Goal: Communication & Community: Answer question/provide support

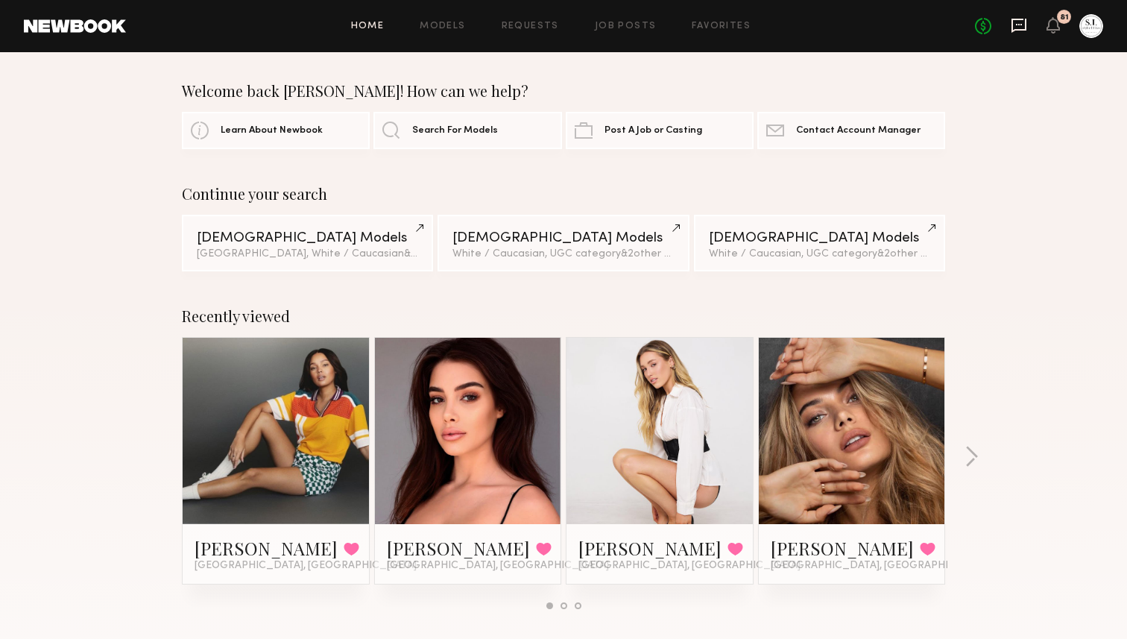
click at [1012, 26] on icon at bounding box center [1019, 26] width 15 height 14
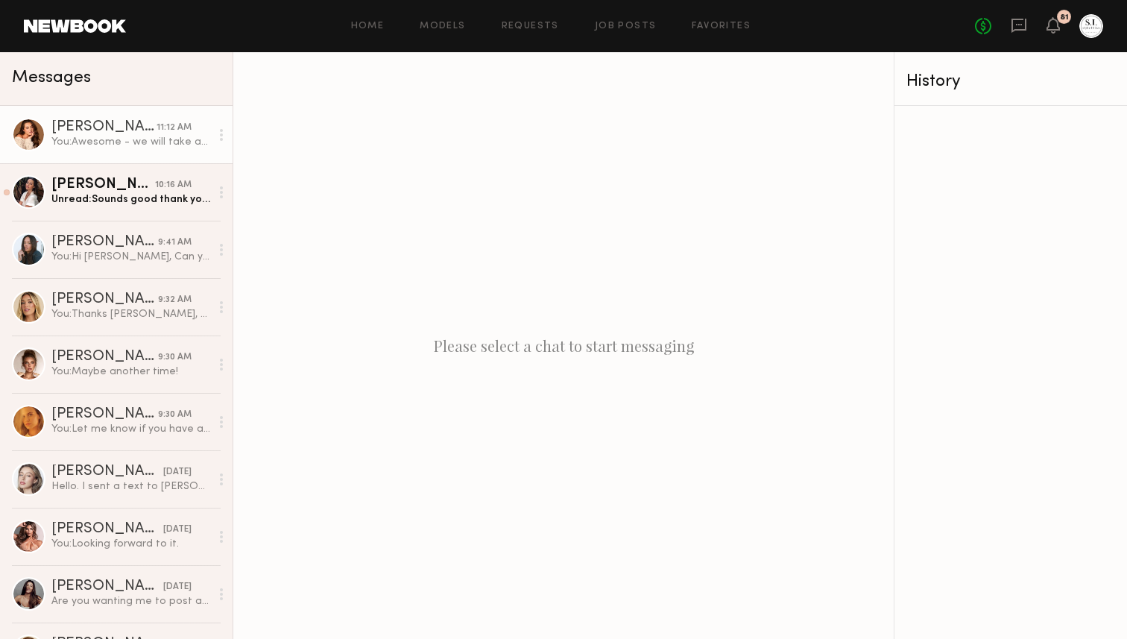
click at [110, 120] on div "[PERSON_NAME]" at bounding box center [103, 127] width 105 height 15
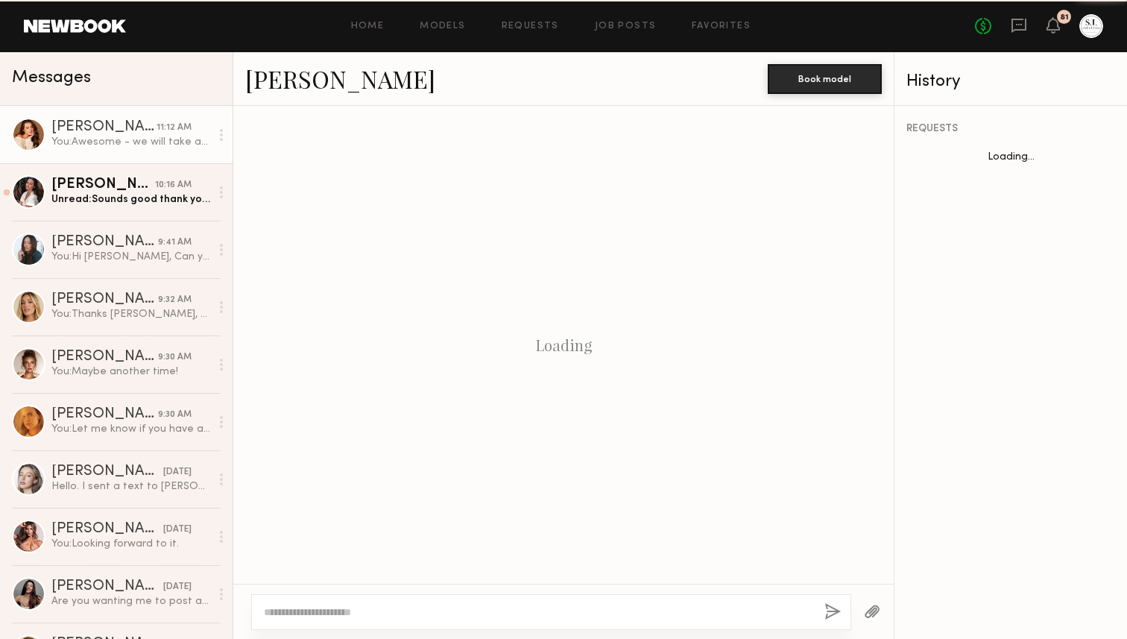
scroll to position [809, 0]
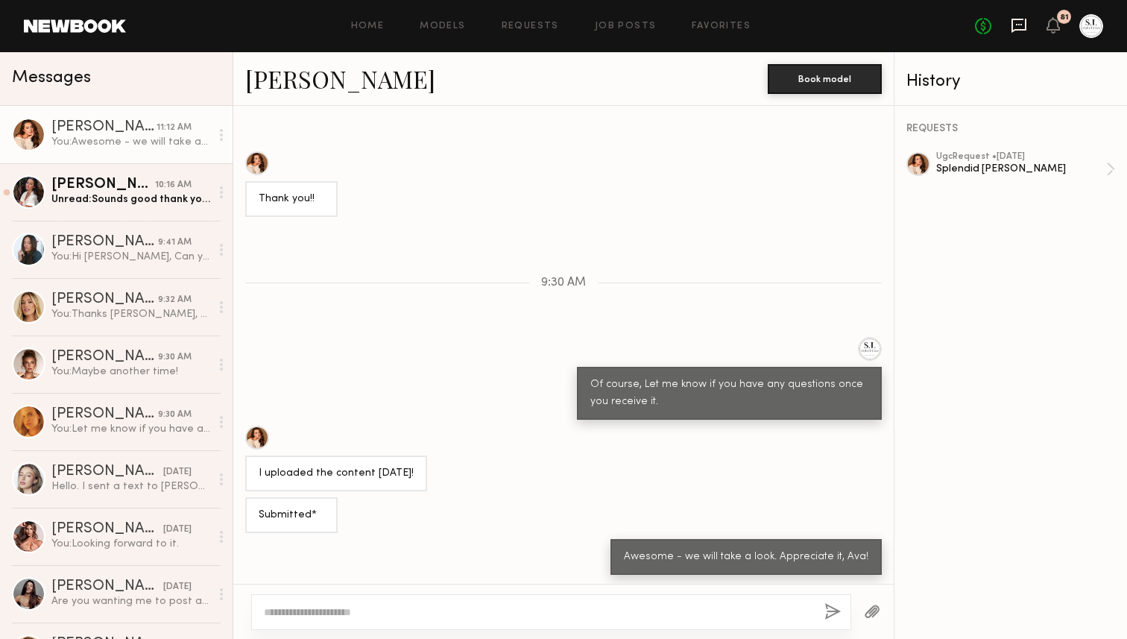
click at [1015, 24] on icon at bounding box center [1019, 25] width 16 height 16
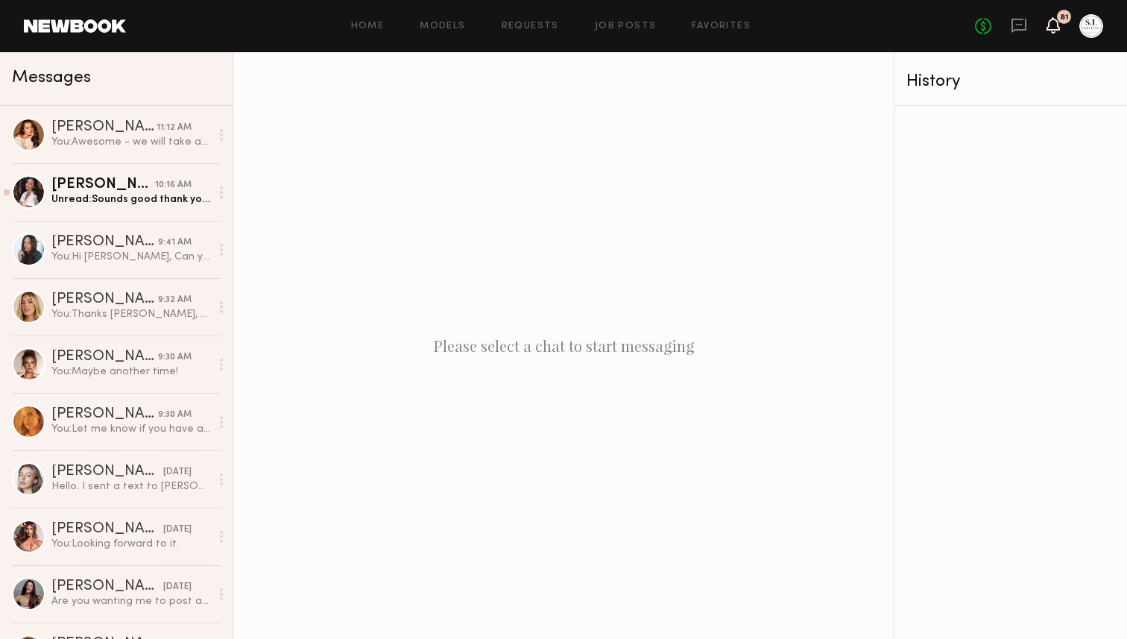
click at [1057, 27] on icon at bounding box center [1053, 24] width 12 height 10
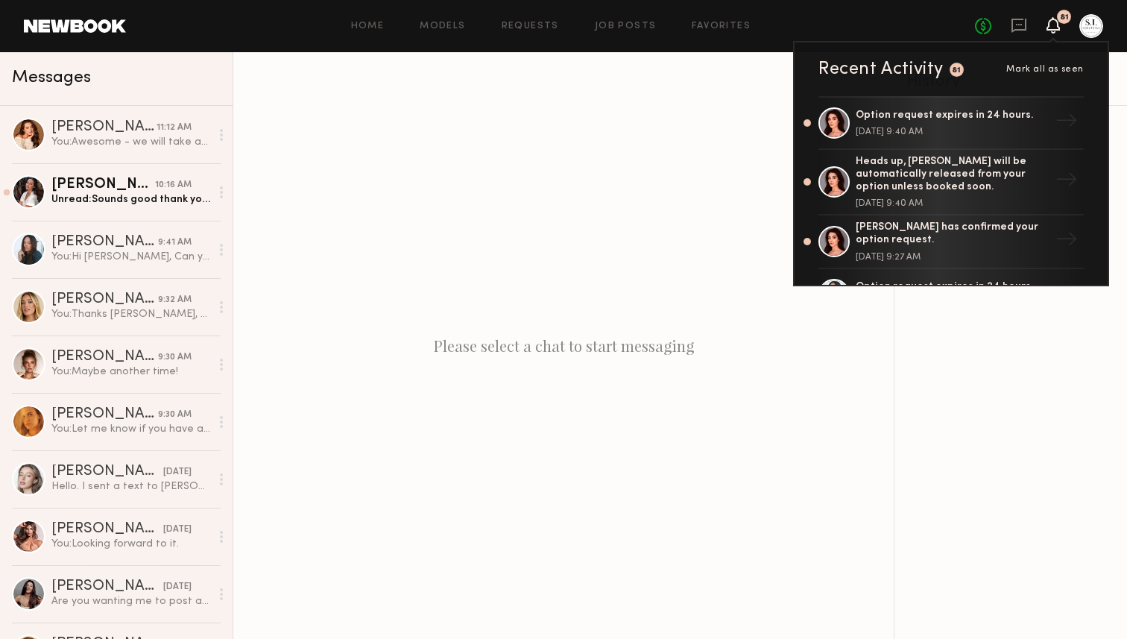
click at [443, 20] on div "Home Models Requests Job Posts Favorites Sign Out No fees up to $5,000 81 Recen…" at bounding box center [614, 26] width 977 height 24
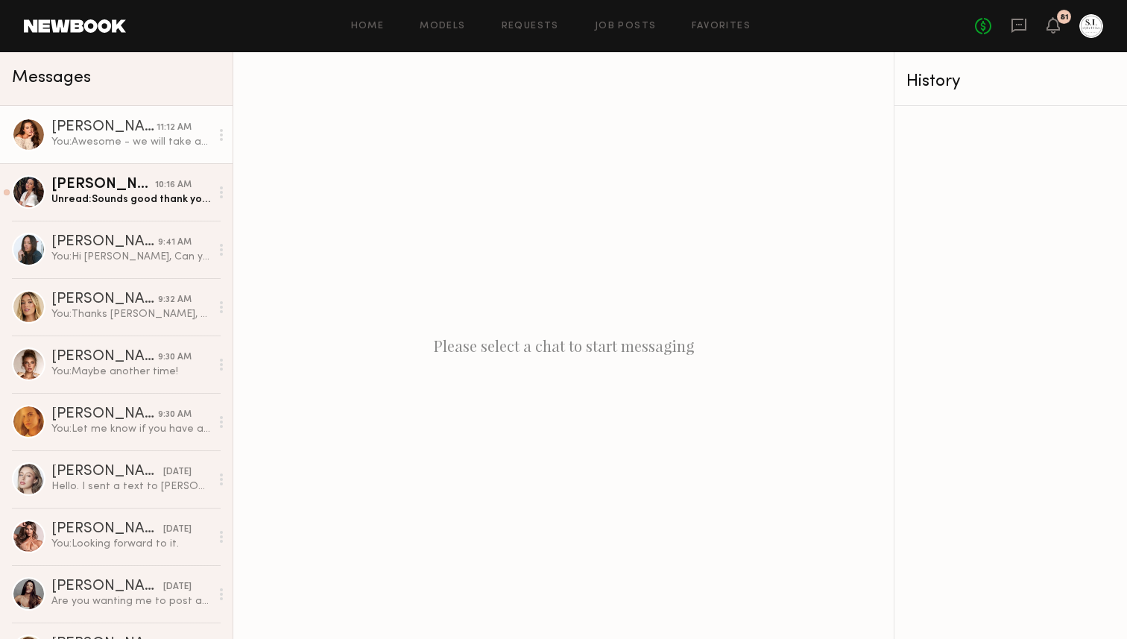
click at [74, 126] on div "[PERSON_NAME]" at bounding box center [103, 127] width 105 height 15
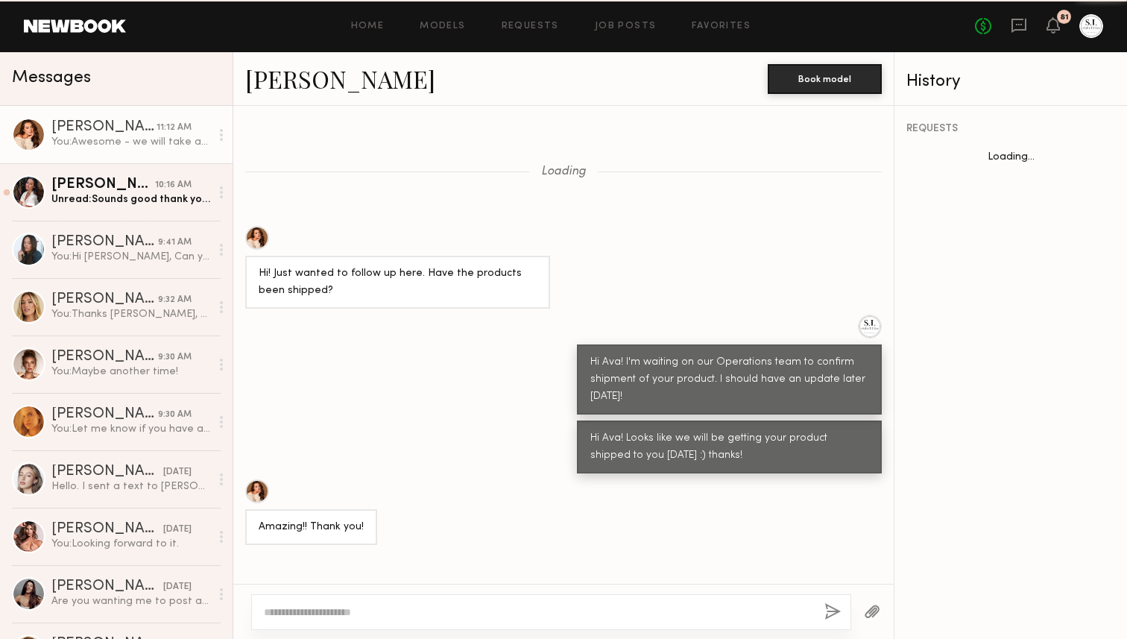
scroll to position [809, 0]
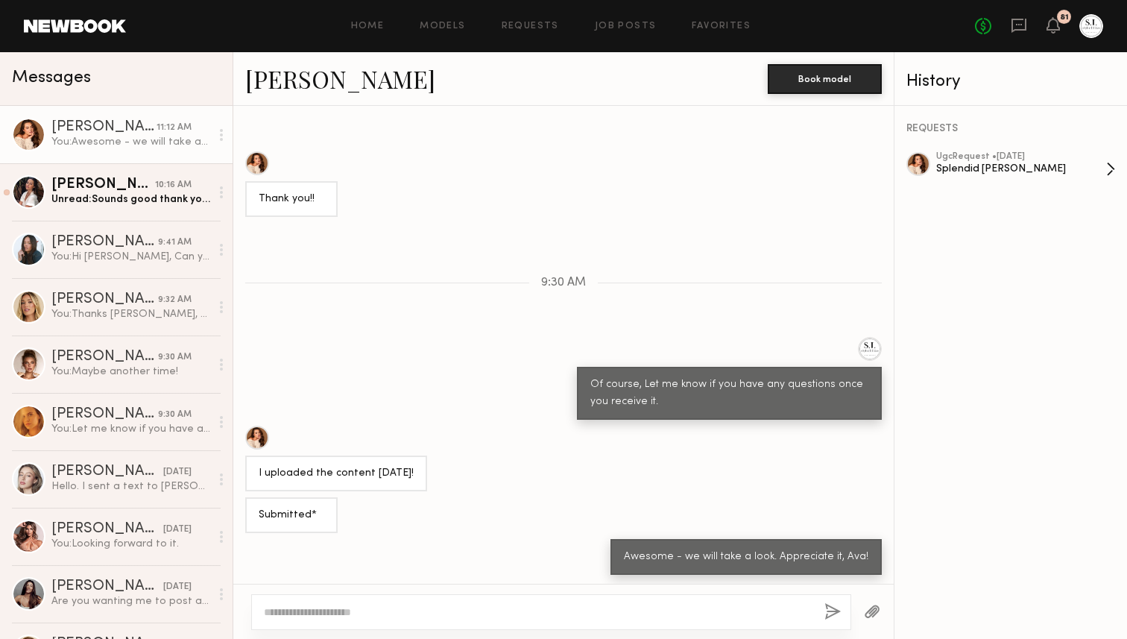
click at [1108, 168] on link "ugc Request • [DATE] Splendid Iris Haul" at bounding box center [1025, 169] width 179 height 34
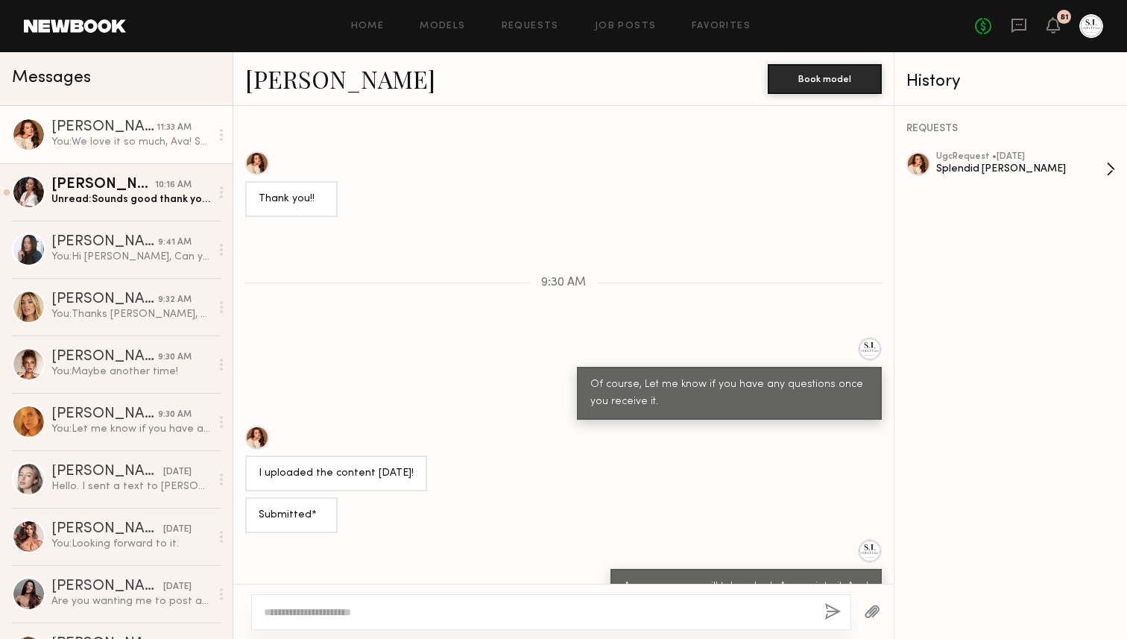
scroll to position [994, 0]
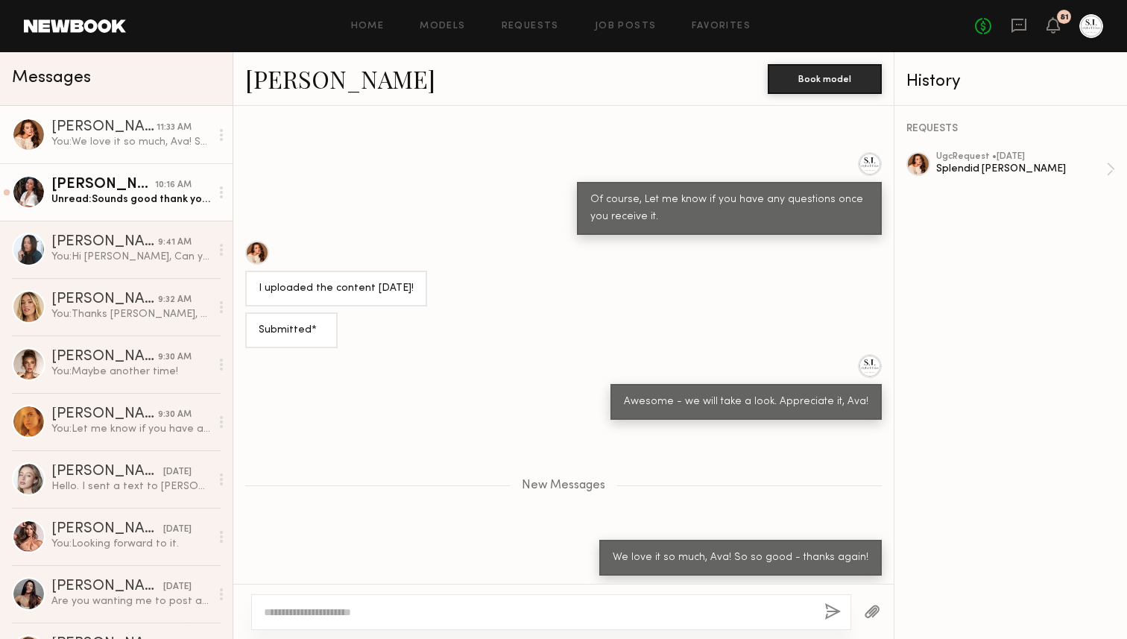
click at [121, 183] on div "[PERSON_NAME]" at bounding box center [103, 184] width 104 height 15
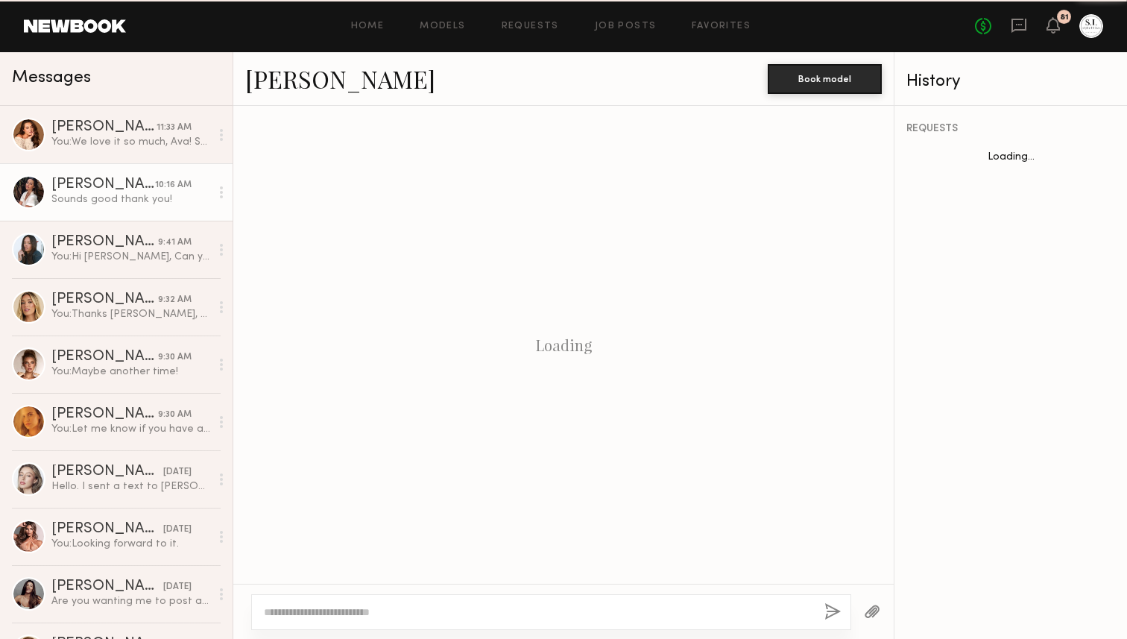
scroll to position [1621, 0]
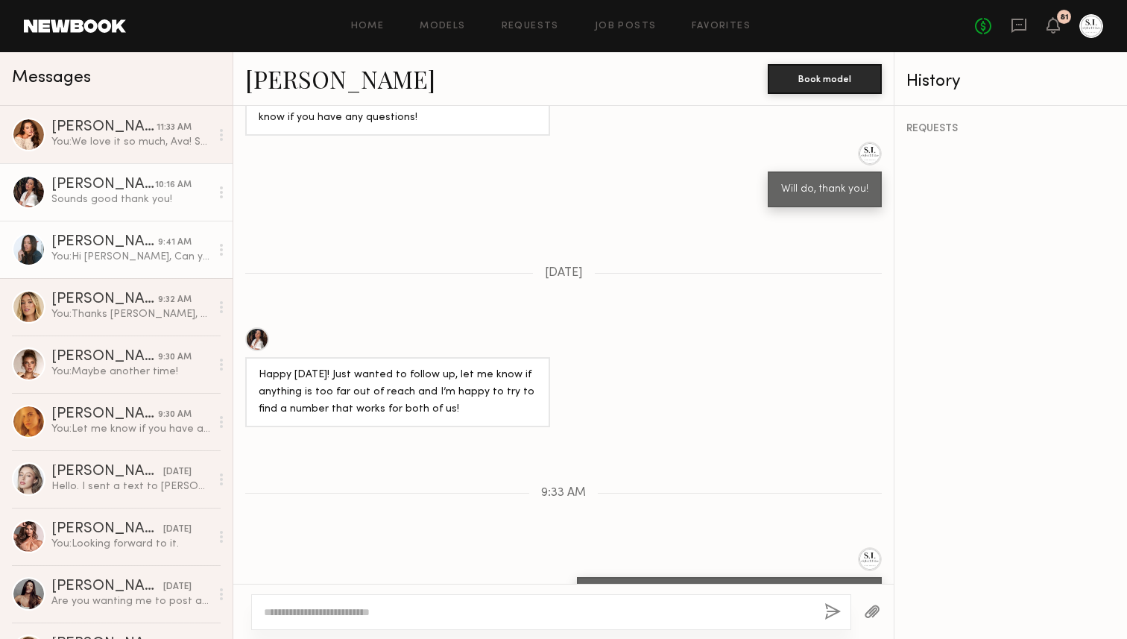
click at [109, 251] on div "You: Hi [PERSON_NAME], Can you send me a quick picture of yourself where we can…" at bounding box center [130, 257] width 159 height 14
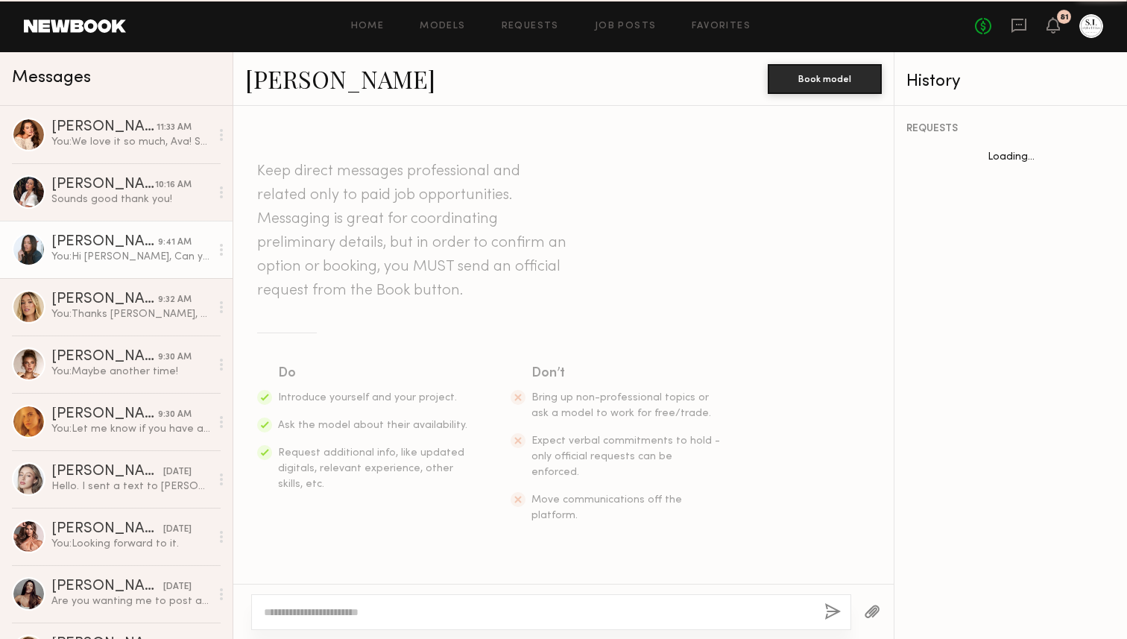
scroll to position [201, 0]
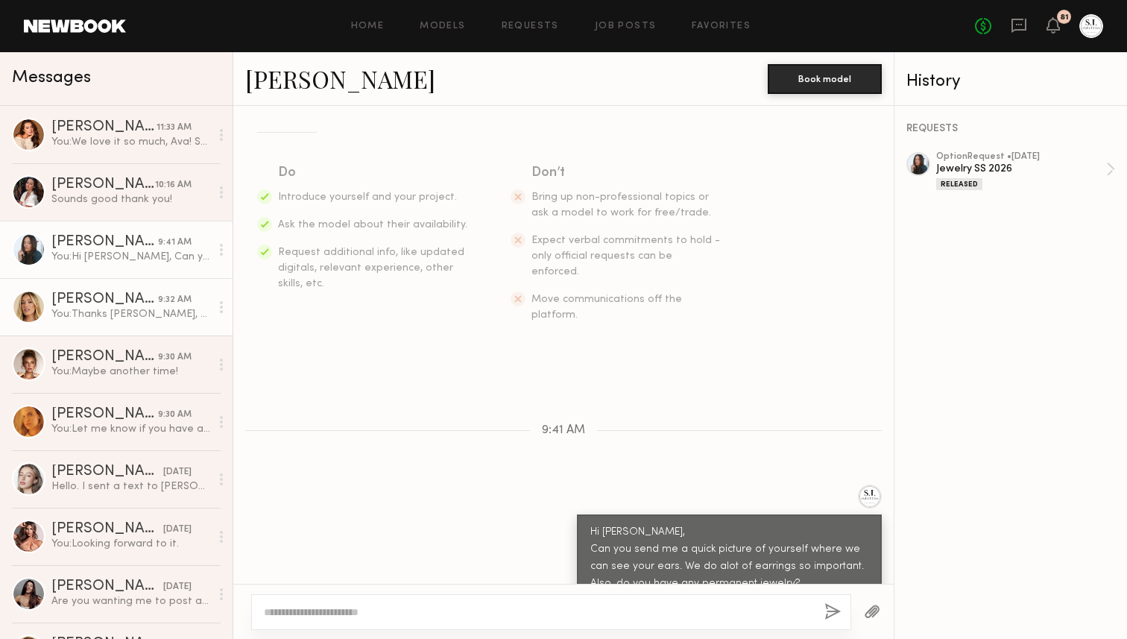
click at [95, 314] on div "You: Thanks [PERSON_NAME], Maybe another time!" at bounding box center [130, 314] width 159 height 14
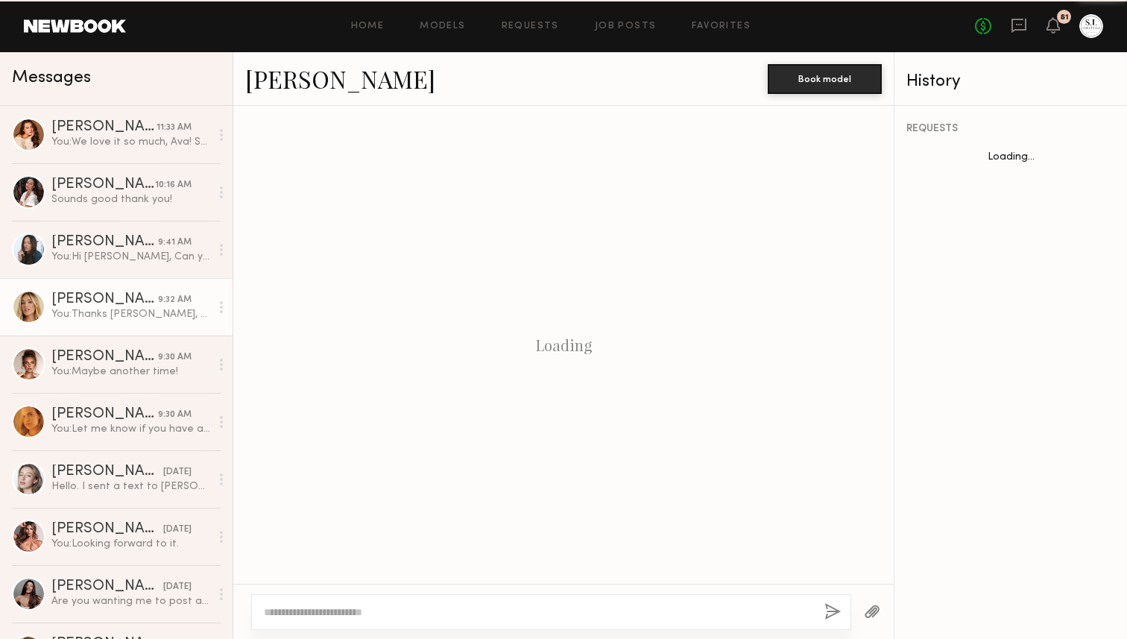
scroll to position [1139, 0]
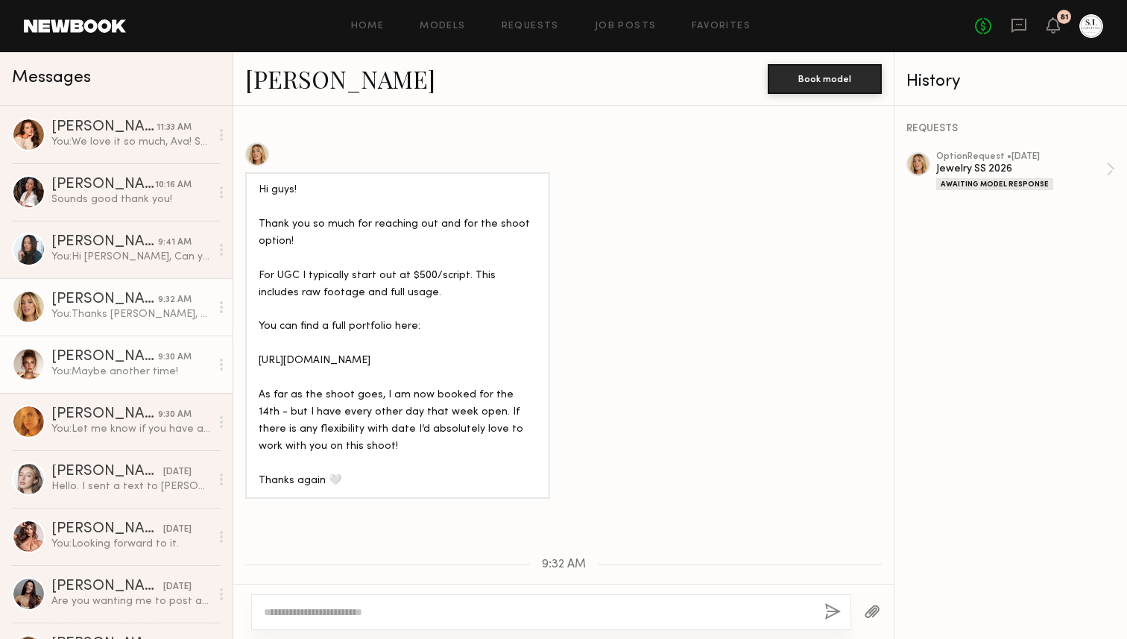
click at [85, 362] on div "[PERSON_NAME]" at bounding box center [104, 357] width 107 height 15
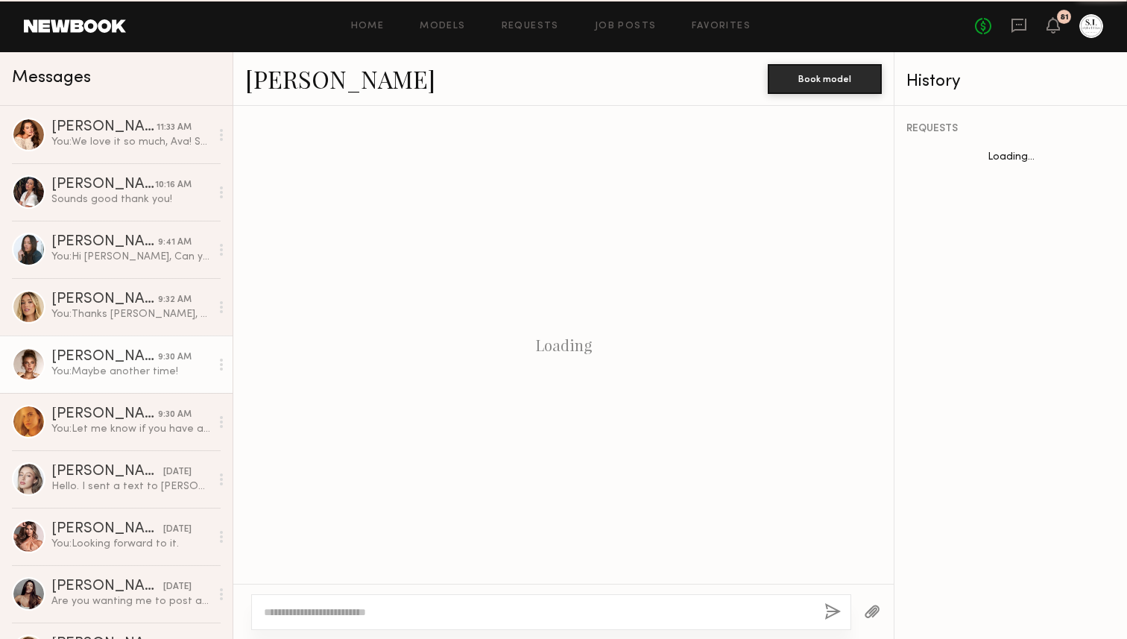
scroll to position [1498, 0]
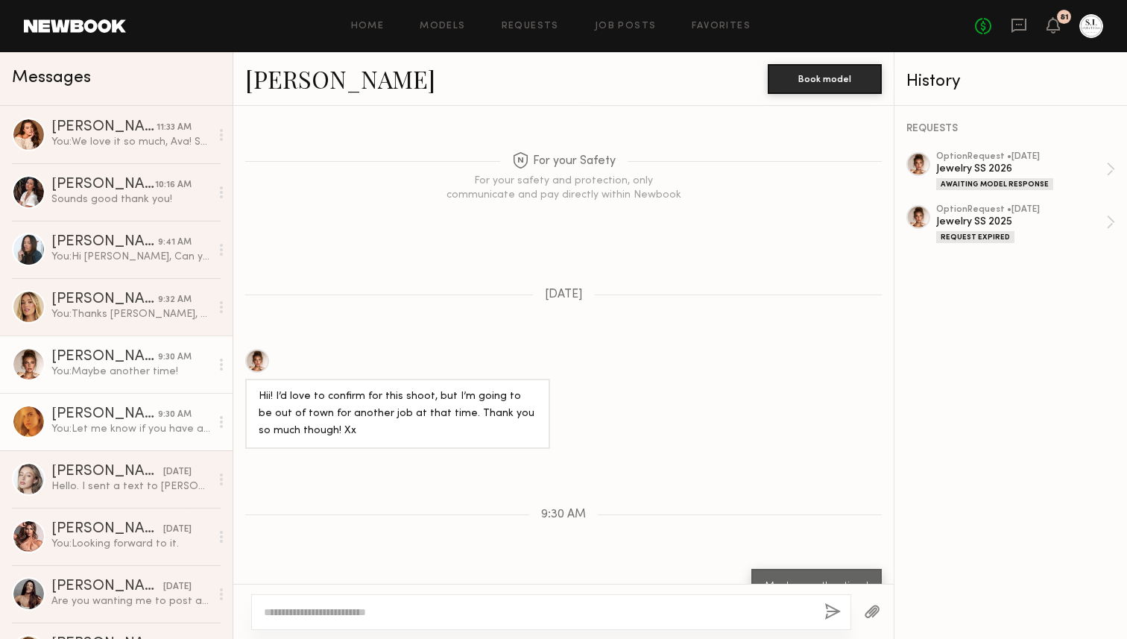
click at [81, 417] on div "[PERSON_NAME]" at bounding box center [104, 414] width 107 height 15
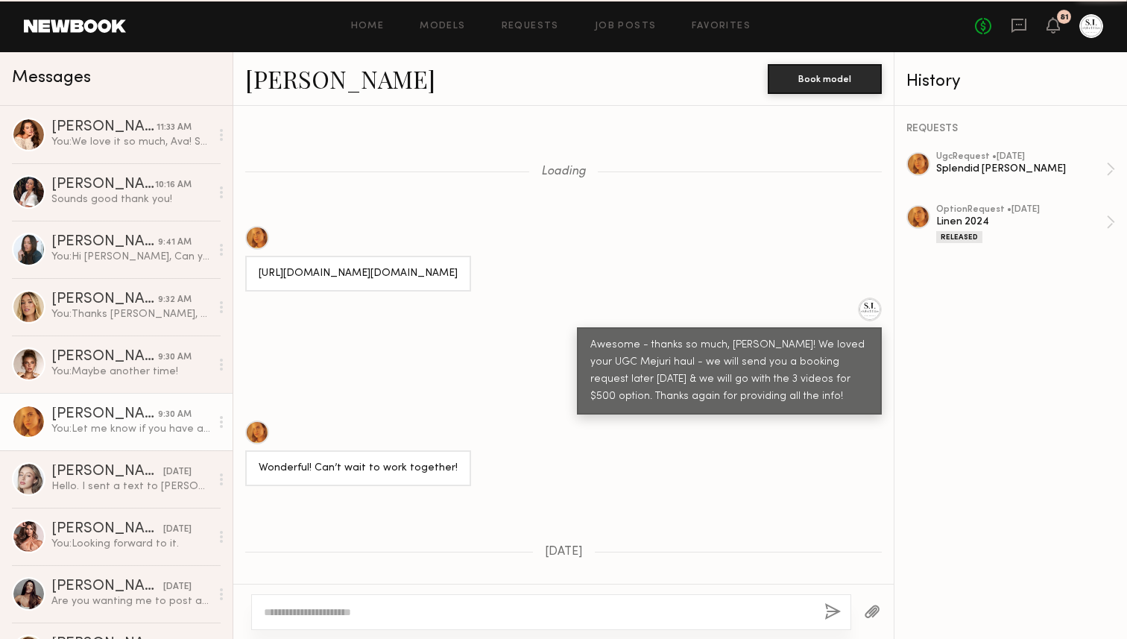
scroll to position [1087, 0]
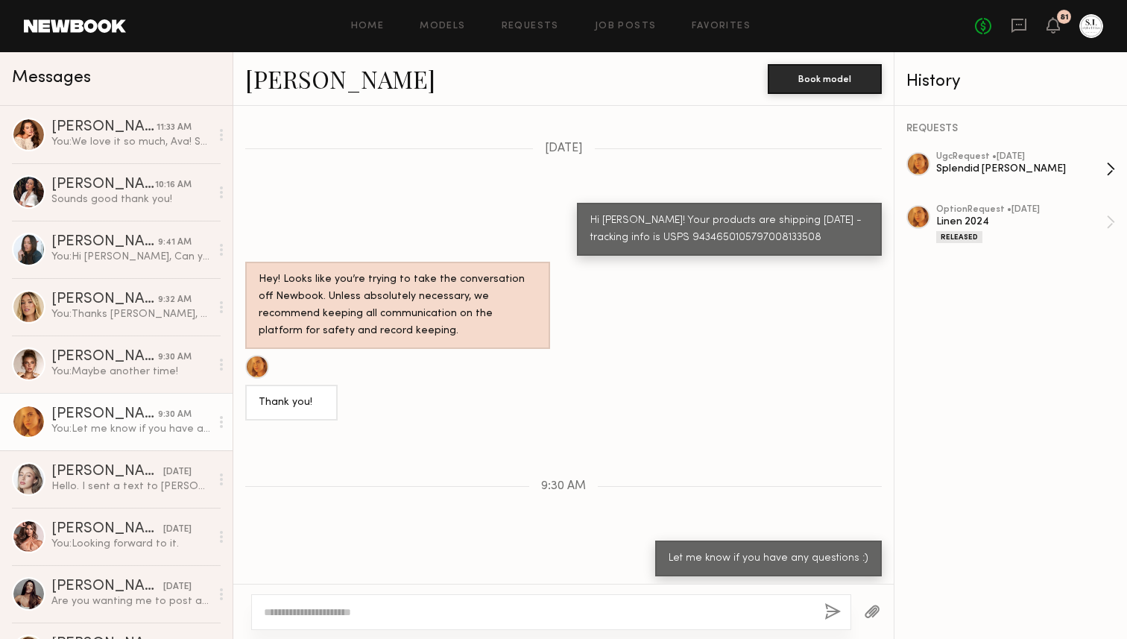
click at [1109, 165] on link "ugc Request • [DATE] Splendid Iris Haul" at bounding box center [1025, 169] width 179 height 34
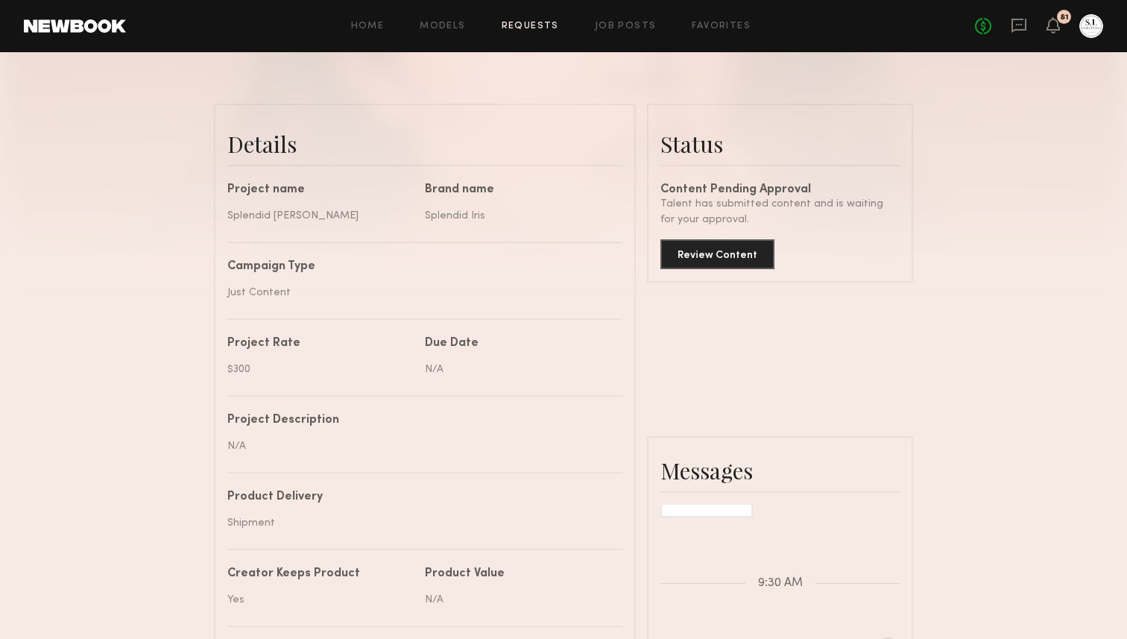
scroll to position [328, 0]
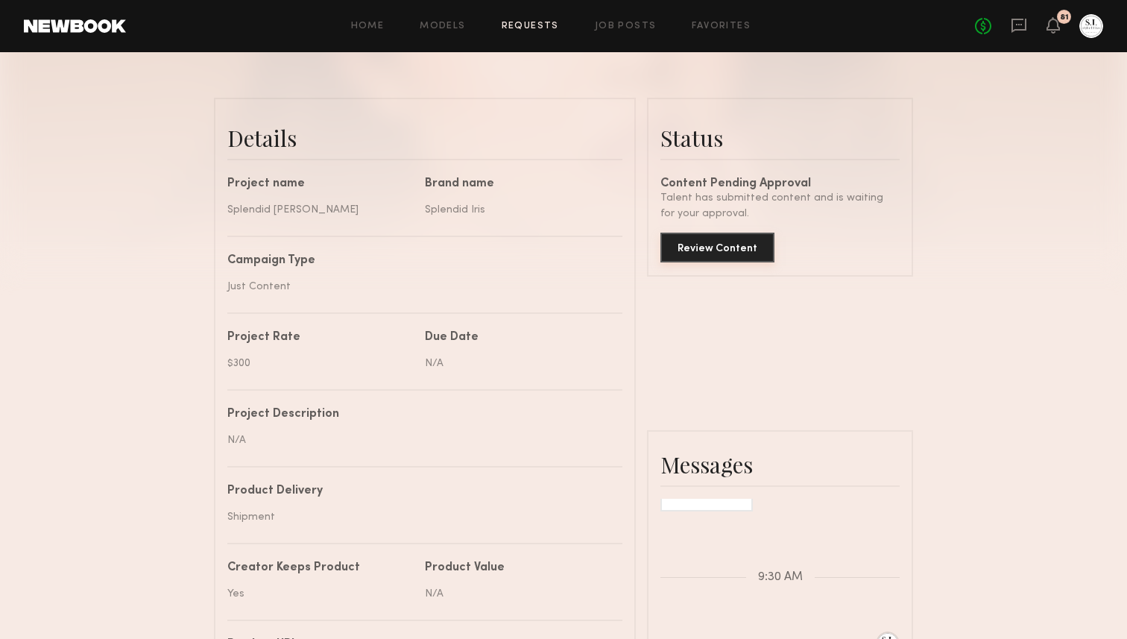
click at [742, 250] on button "Review Content" at bounding box center [718, 248] width 114 height 30
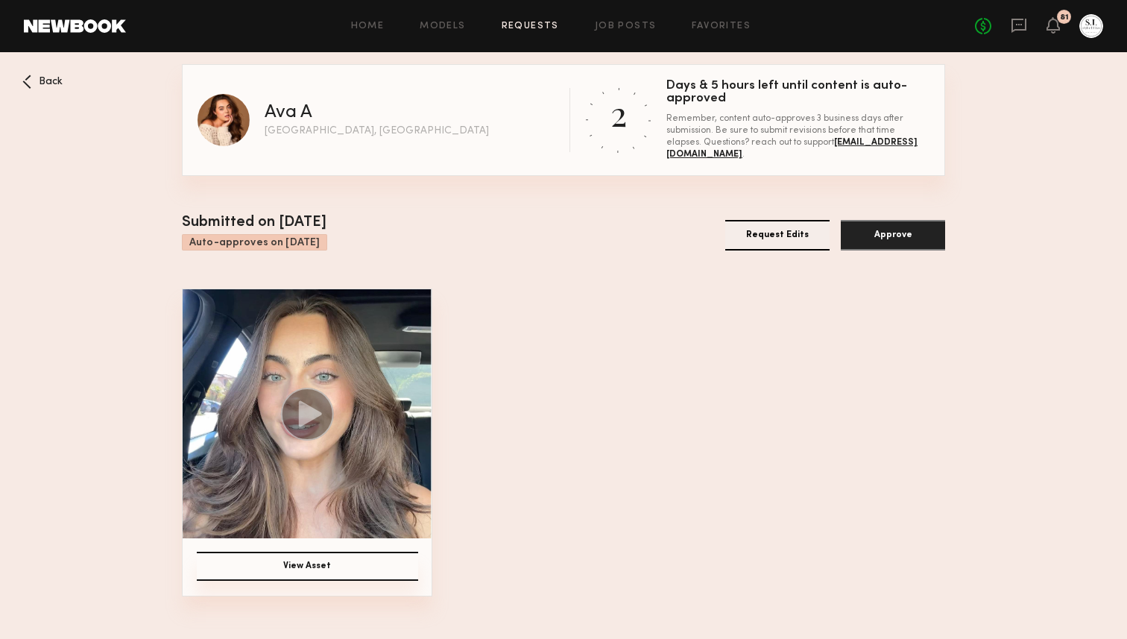
click at [306, 411] on icon at bounding box center [310, 413] width 23 height 26
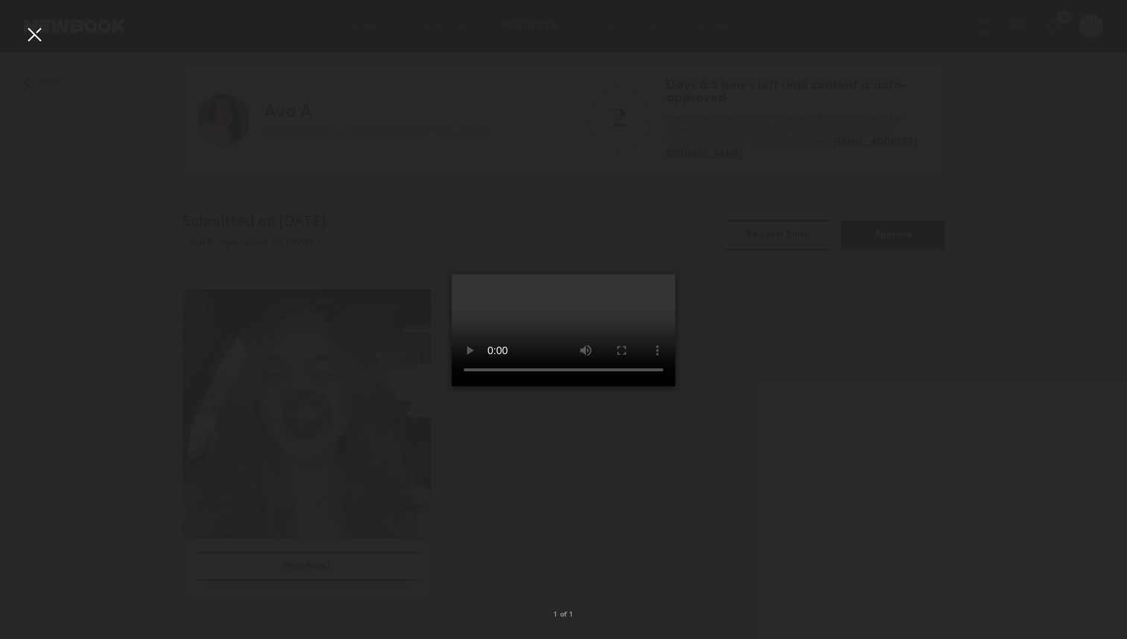
click at [31, 32] on div at bounding box center [34, 34] width 24 height 24
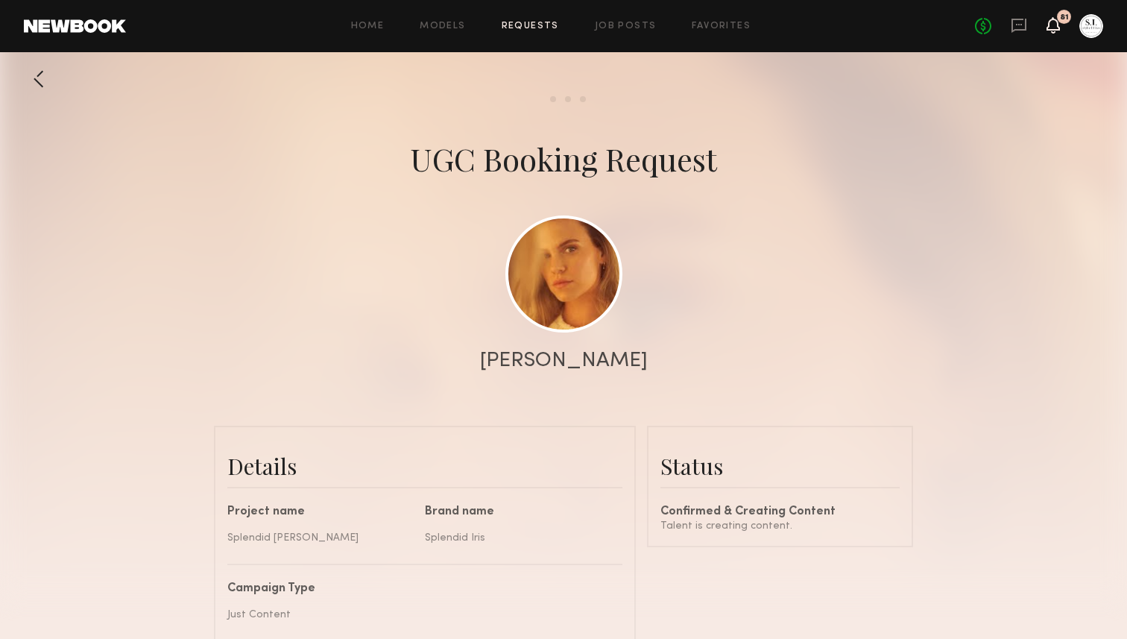
click at [1050, 22] on icon at bounding box center [1053, 24] width 12 height 10
